Goal: Task Accomplishment & Management: Use online tool/utility

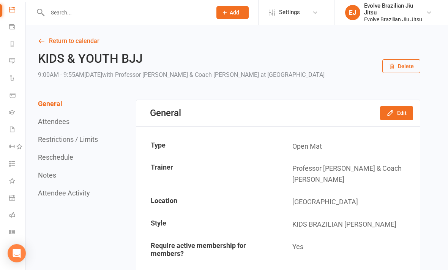
scroll to position [71, 0]
click at [4, 224] on li "Roll call" at bounding box center [12, 215] width 25 height 17
click at [9, 221] on link "Roll call" at bounding box center [17, 215] width 17 height 17
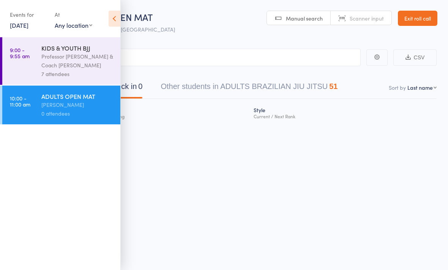
click at [412, 25] on link "Exit roll call" at bounding box center [417, 18] width 39 height 15
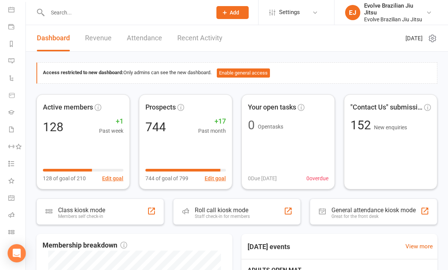
scroll to position [71, 1]
click at [12, 230] on icon at bounding box center [11, 232] width 6 height 6
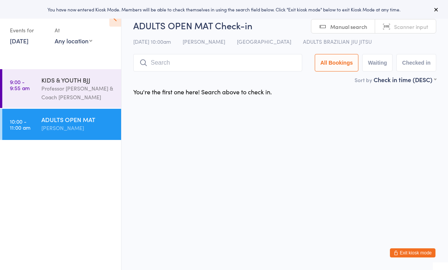
click at [59, 82] on div "KIDS & YOUTH BJJ" at bounding box center [77, 80] width 73 height 8
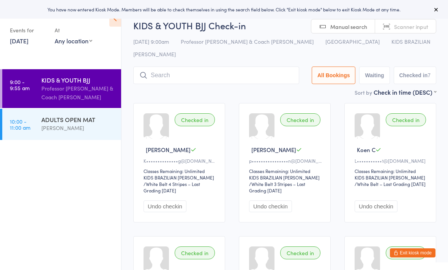
click at [65, 121] on div "ADULTS OPEN MAT" at bounding box center [77, 119] width 73 height 8
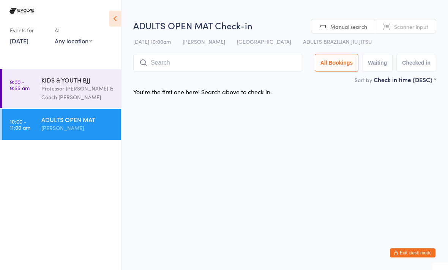
click at [69, 87] on div "Professor [PERSON_NAME] & Coach [PERSON_NAME]" at bounding box center [77, 92] width 73 height 17
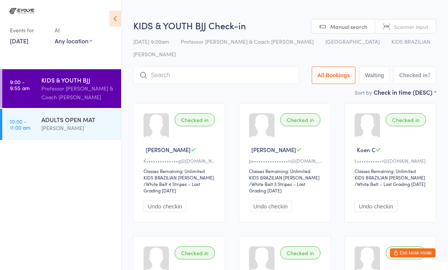
click at [42, 120] on div "ADULTS OPEN MAT" at bounding box center [77, 119] width 73 height 8
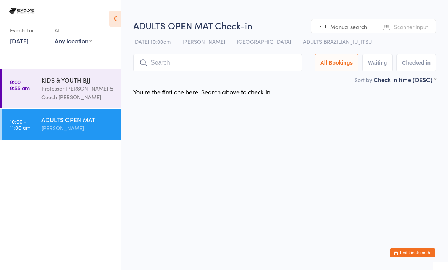
click at [145, 55] on input "search" at bounding box center [217, 62] width 169 height 17
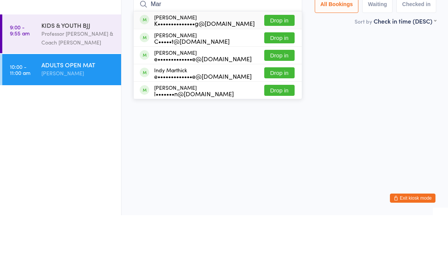
type input "Mar"
click at [169, 139] on div "Mark Tarleton l•••••••n@hotmail.com" at bounding box center [194, 145] width 80 height 12
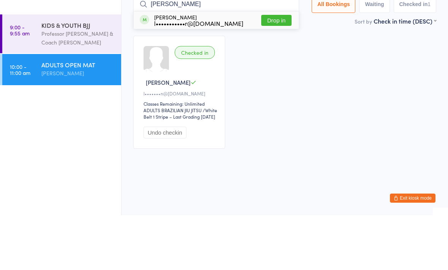
type input "Luke h"
click at [189, 69] on div "Luke Hardaker l•••••••••••r@me.com" at bounding box center [198, 75] width 89 height 12
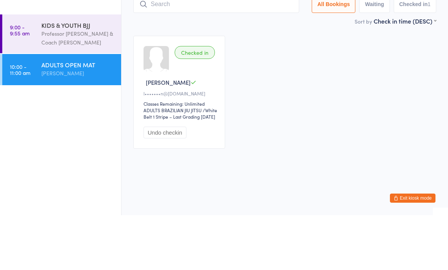
scroll to position [3, 0]
